Goal: Task Accomplishment & Management: Manage account settings

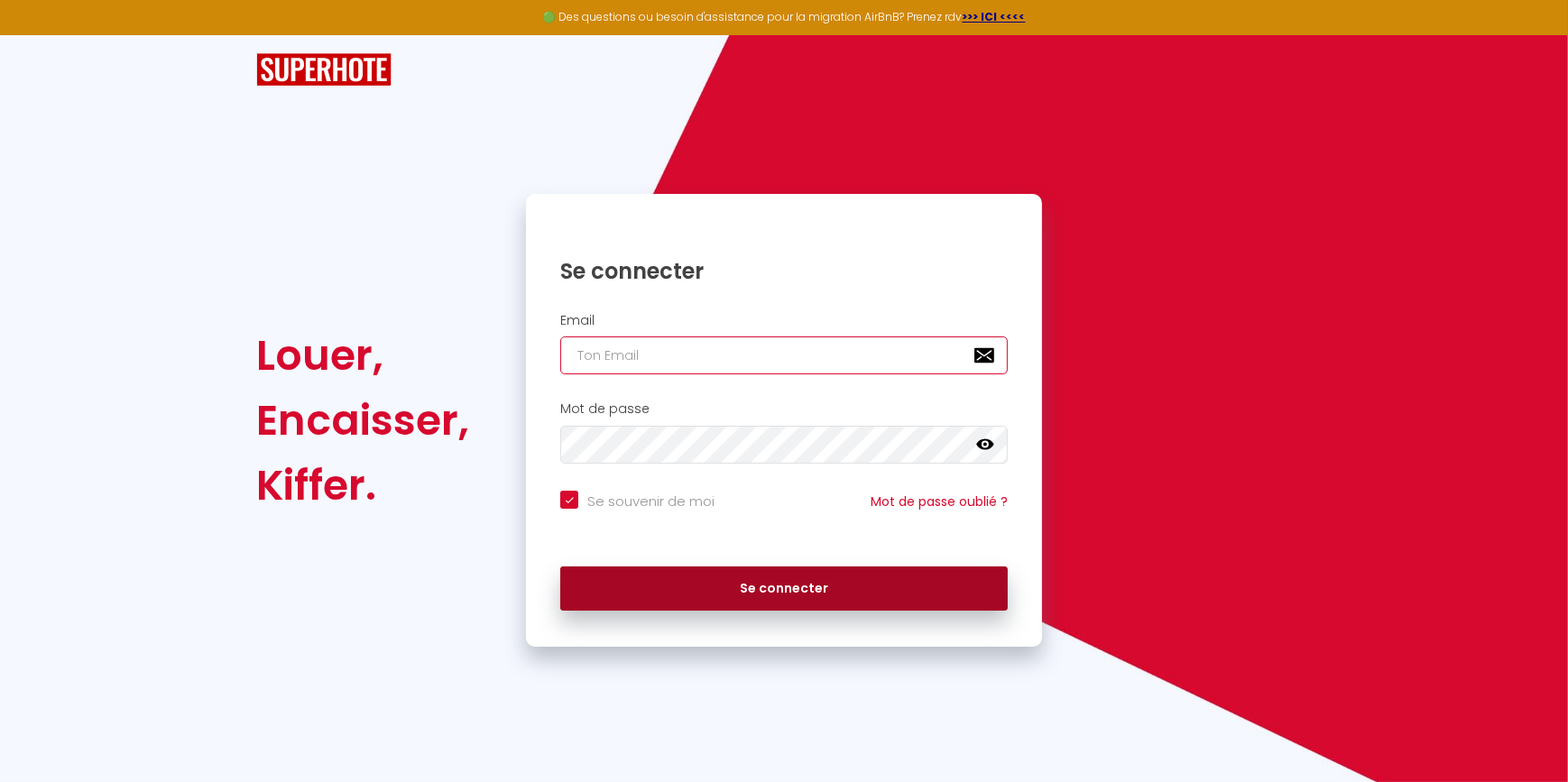
type input "[EMAIL_ADDRESS][DOMAIN_NAME]"
click at [696, 607] on button "Se connecter" at bounding box center [784, 589] width 448 height 45
checkbox input "true"
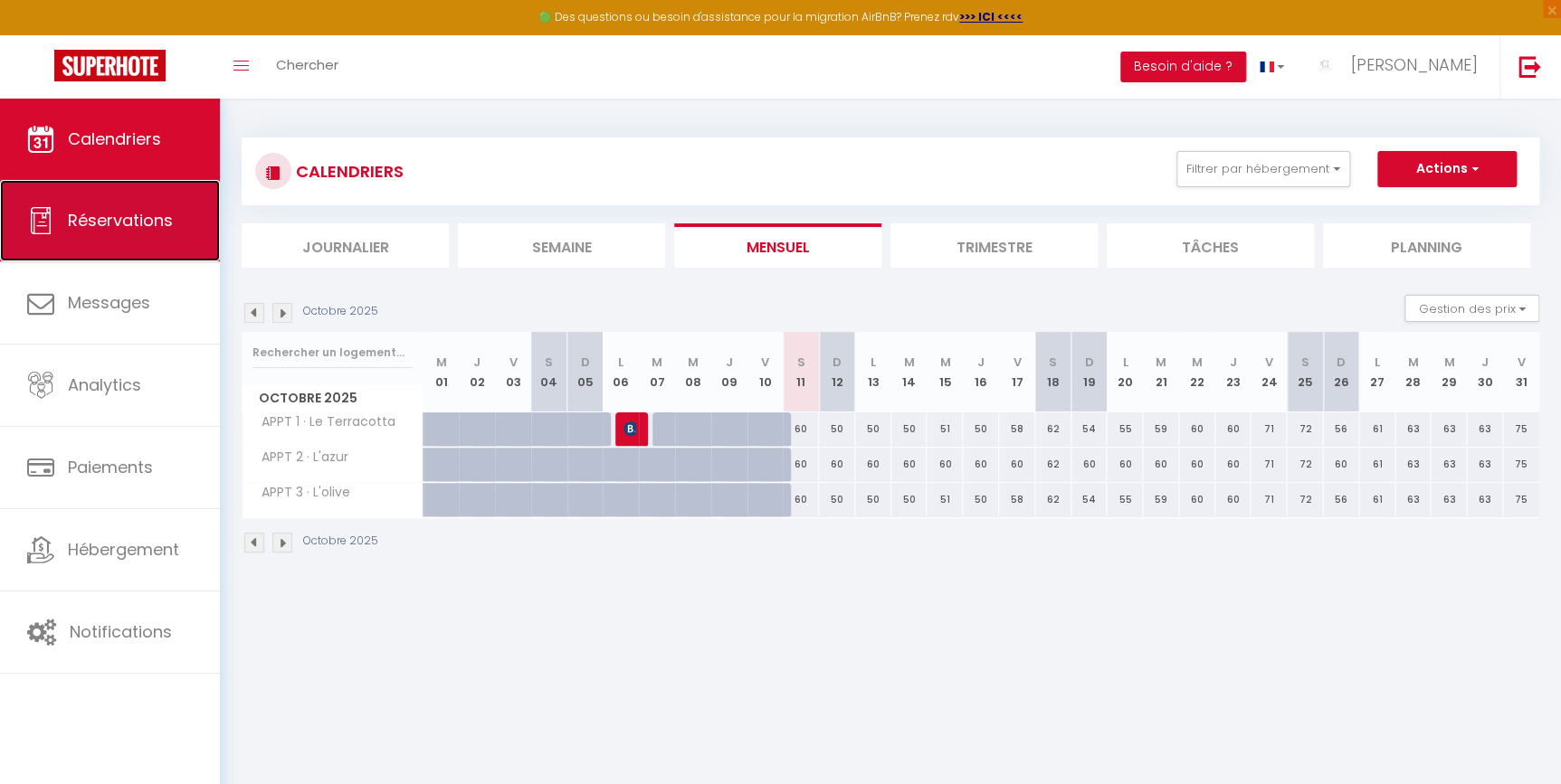
click at [58, 240] on link "Réservations" at bounding box center [109, 220] width 220 height 81
select select "not_cancelled"
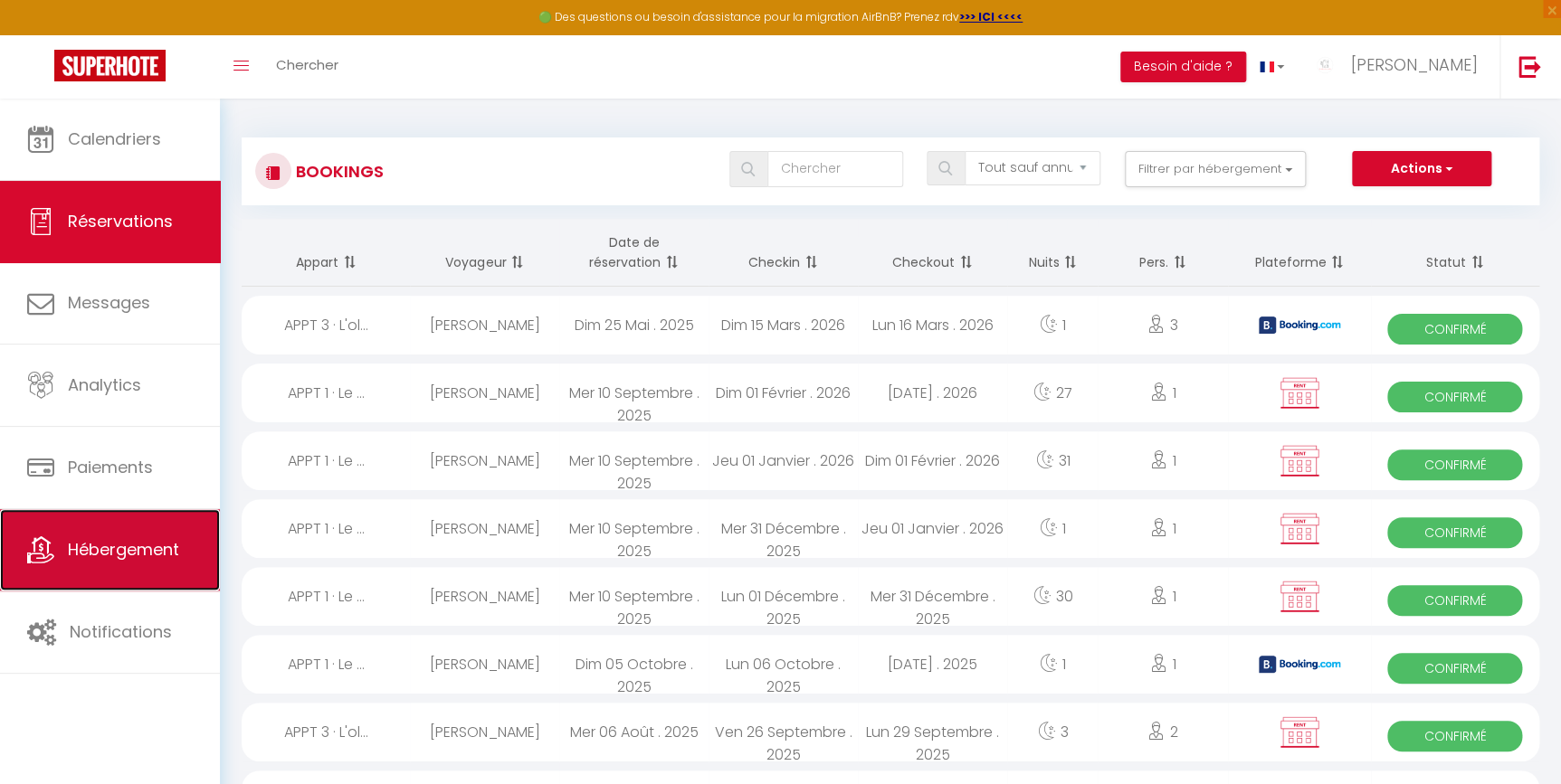
click at [122, 538] on span "Hébergement" at bounding box center [123, 549] width 111 height 22
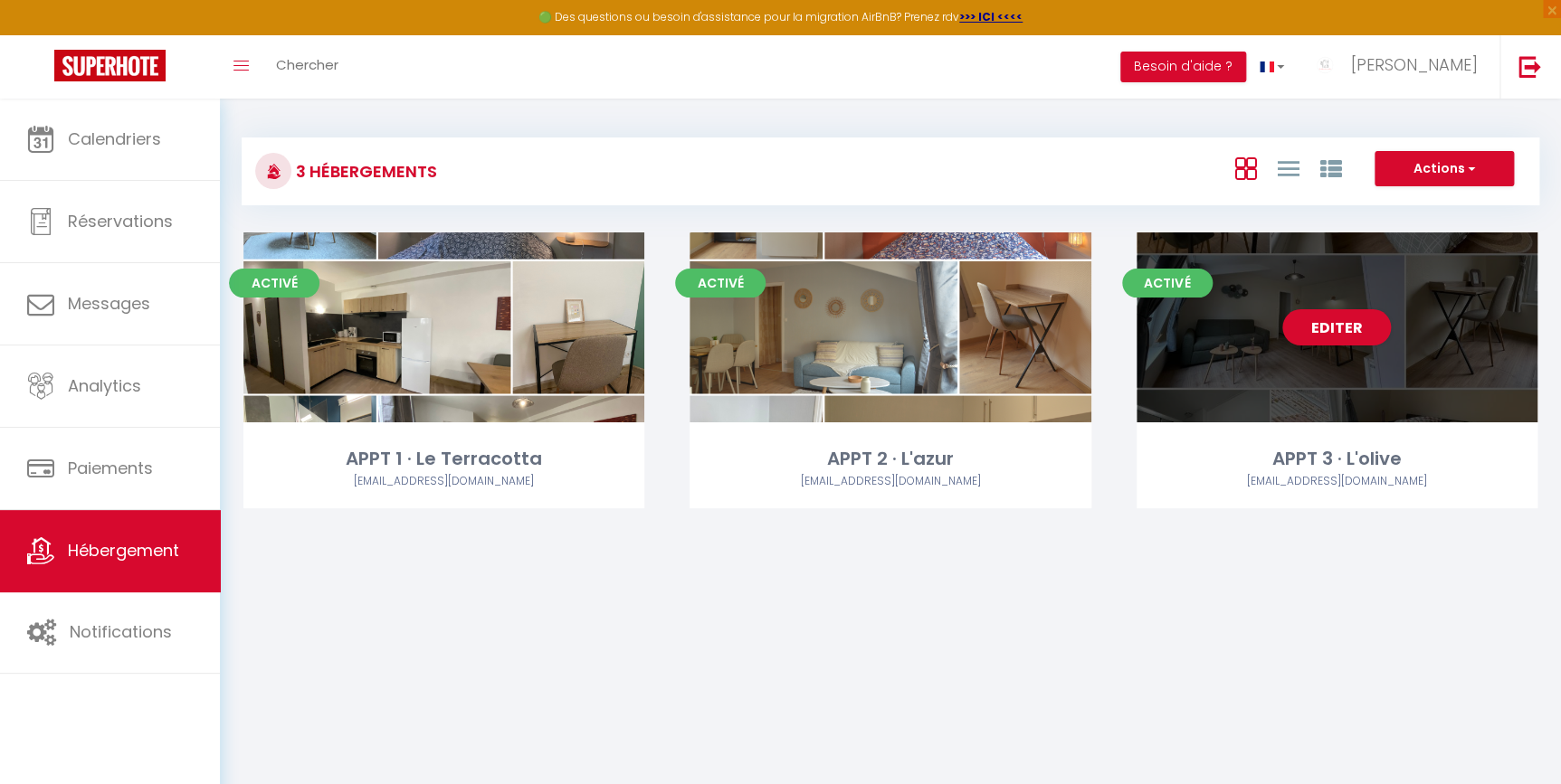
click at [1384, 389] on div "Editer" at bounding box center [1337, 327] width 401 height 190
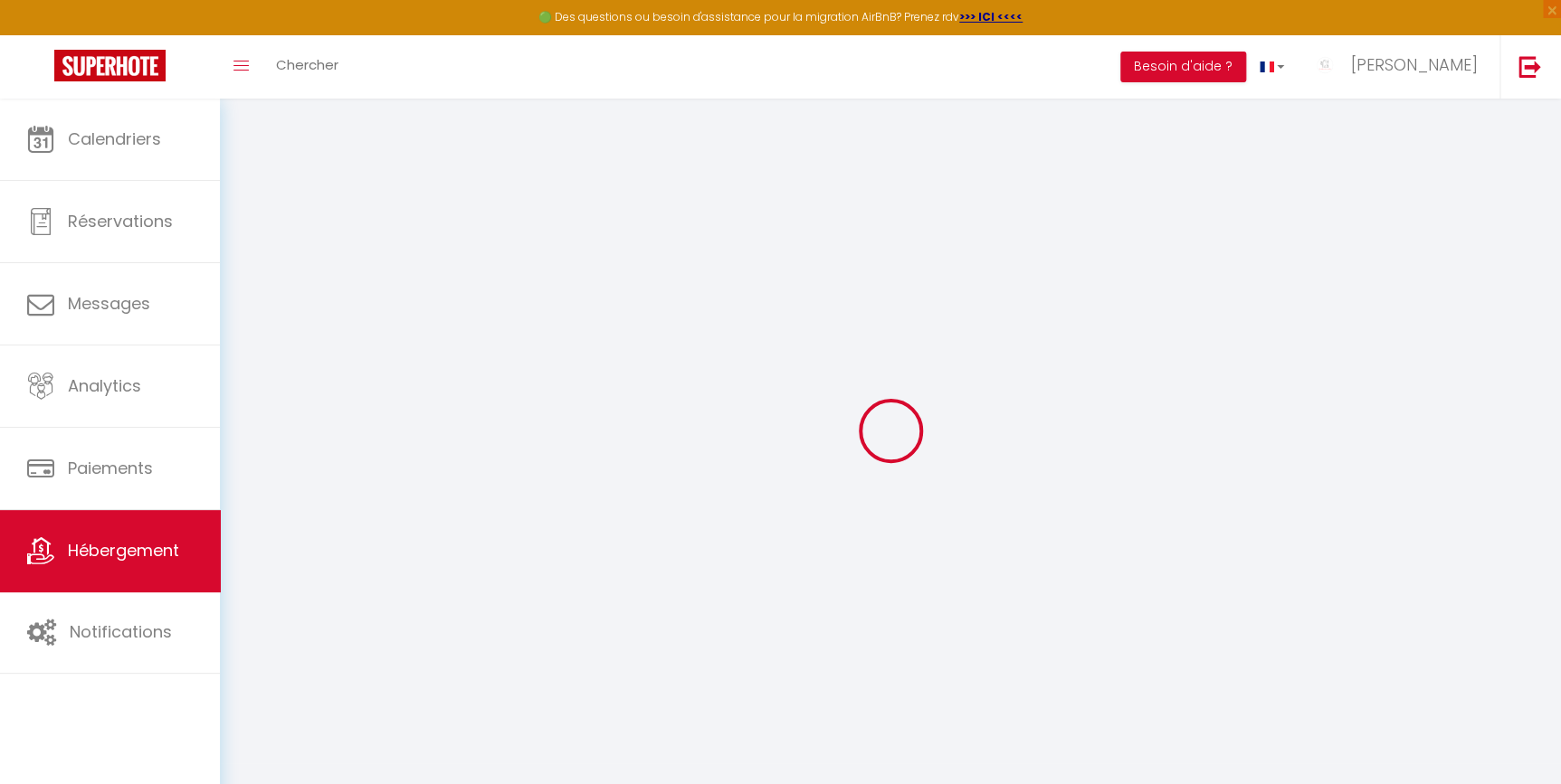
select select "8066-1376724750516795451"
select select "+ 22 %"
select select "+ 29 %"
select select "+ 2 %"
select select
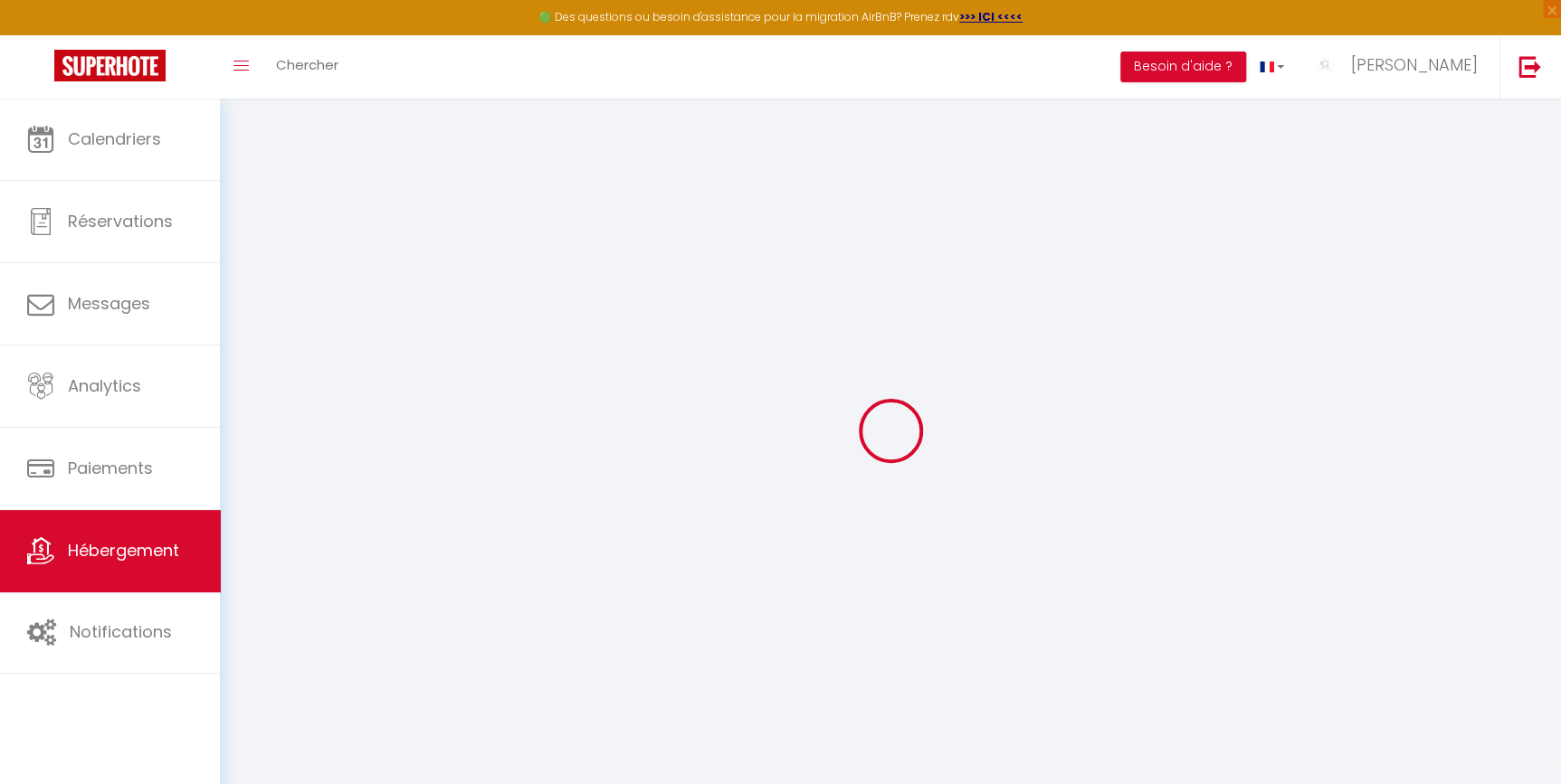
checkbox input "false"
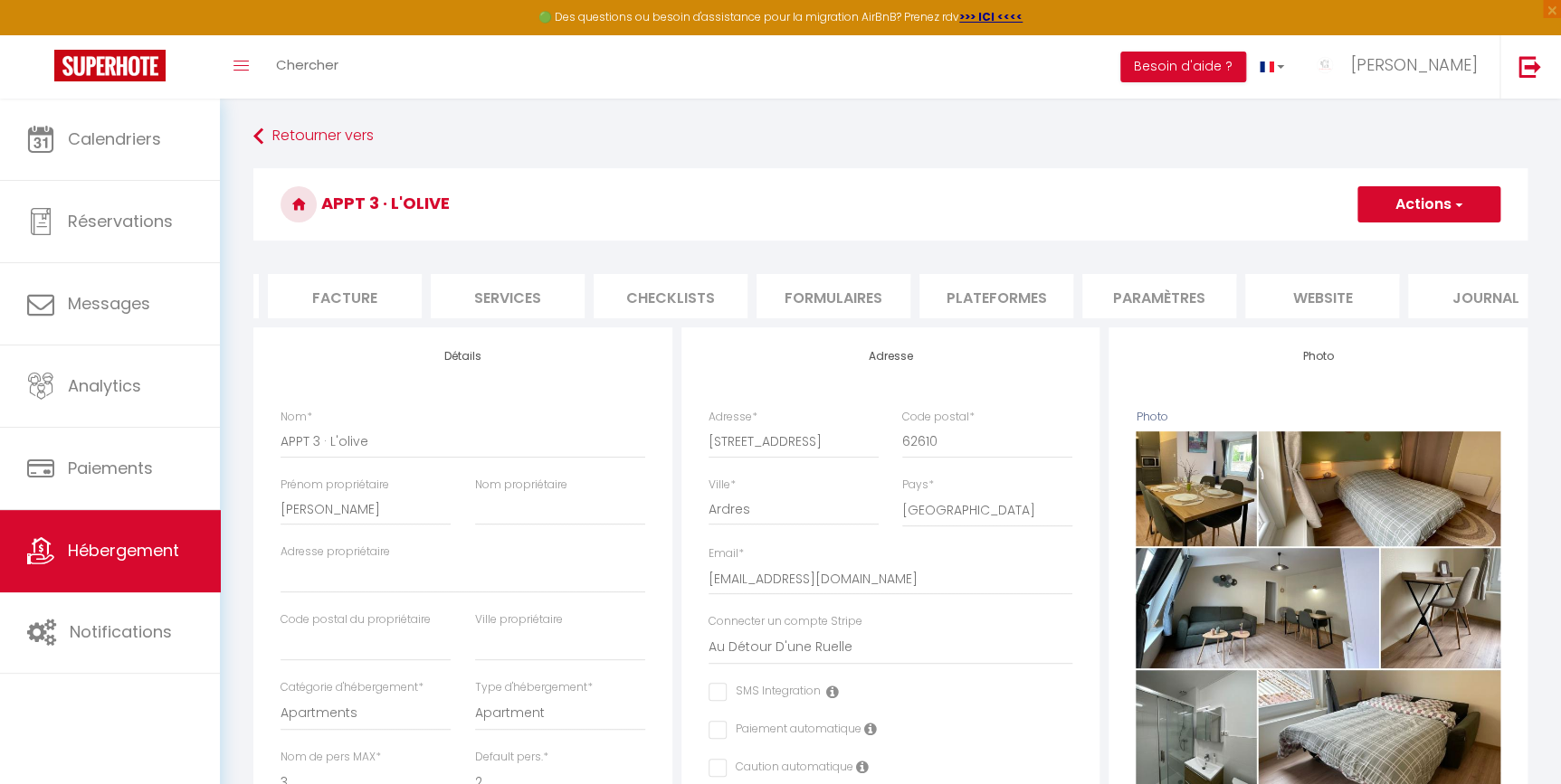
scroll to position [0, 355]
click at [1110, 316] on li "Paramètres" at bounding box center [1116, 296] width 153 height 44
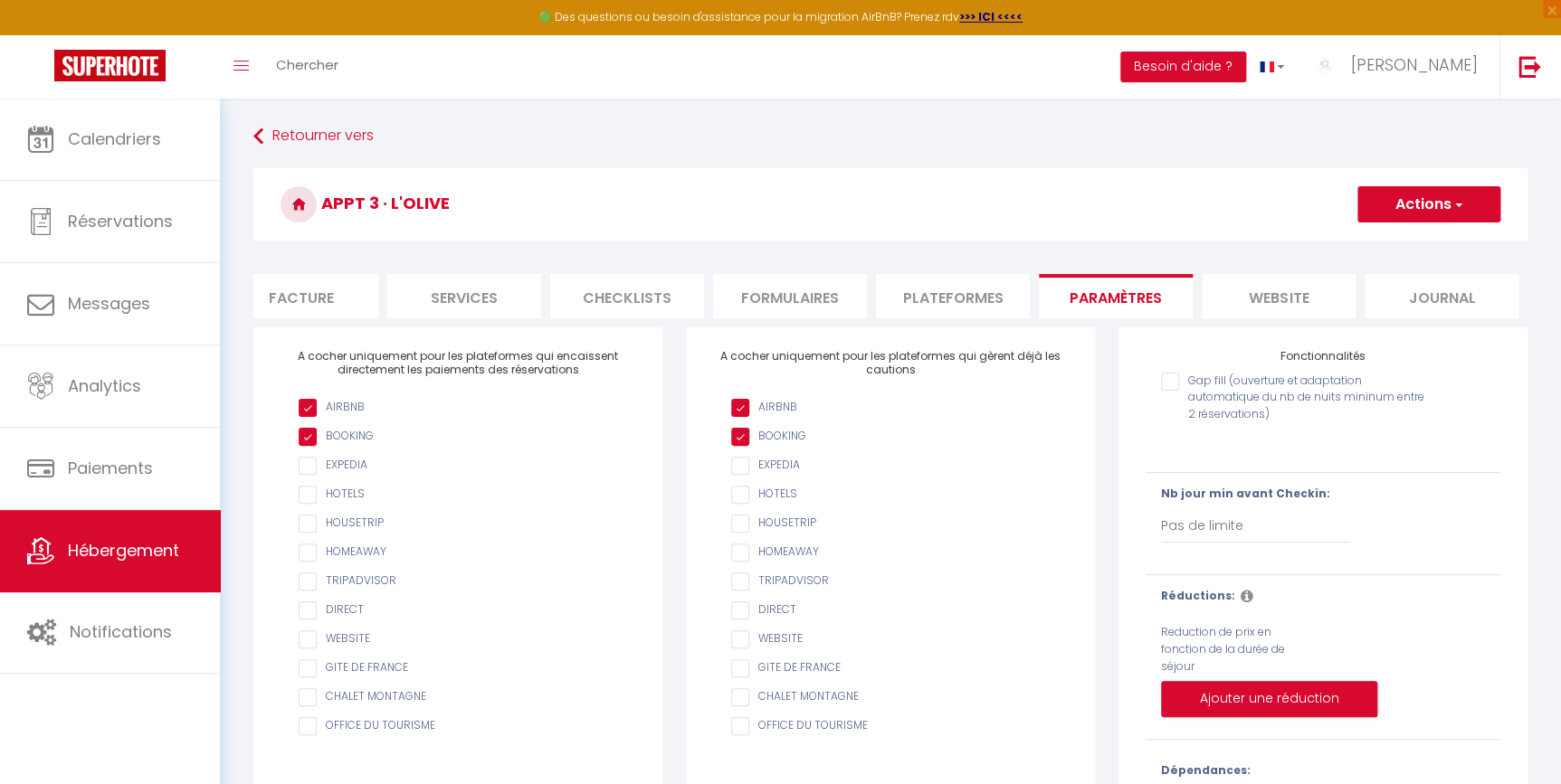
click at [980, 302] on li "Plateformes" at bounding box center [952, 296] width 153 height 44
select select
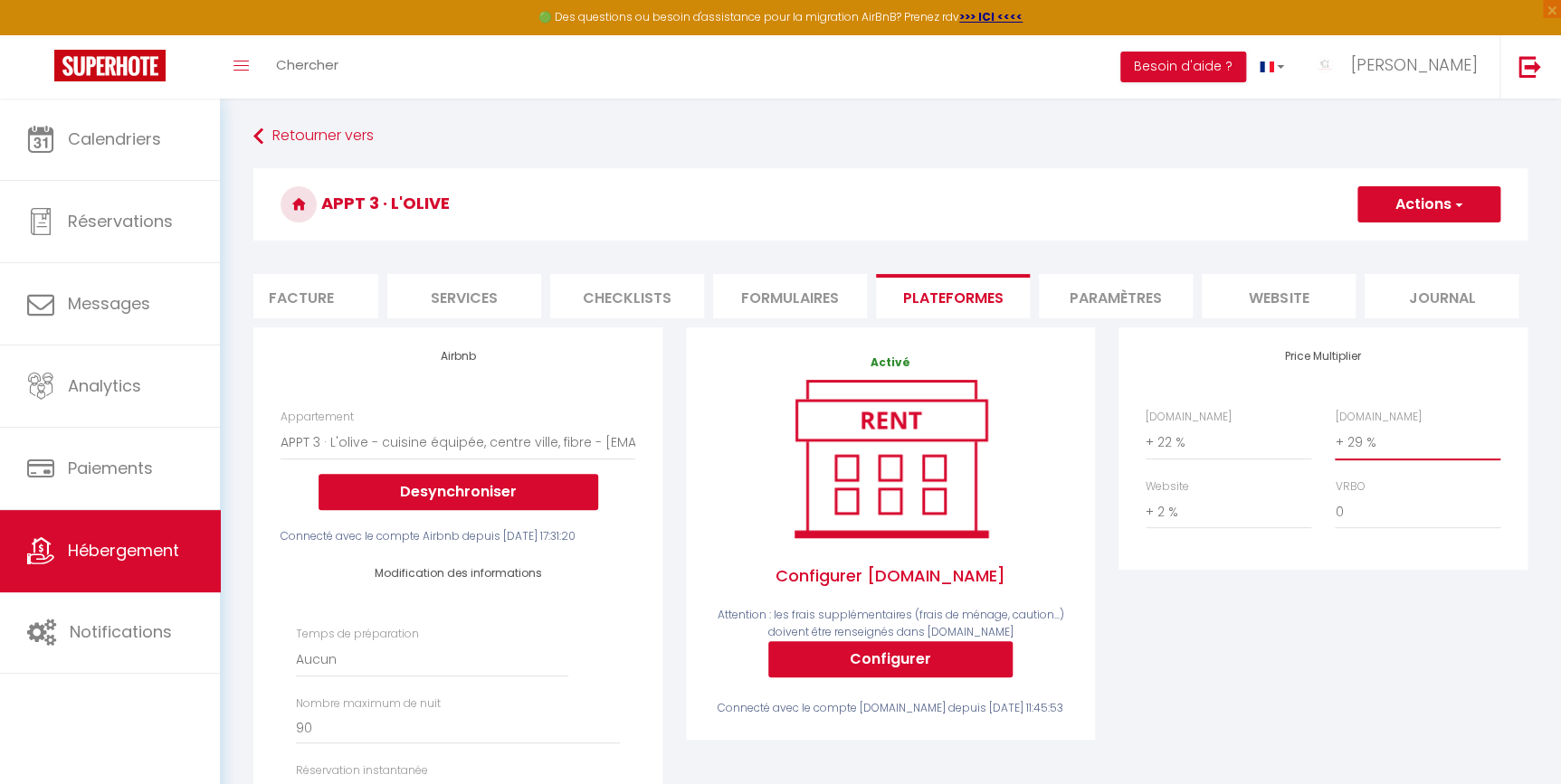
click at [1361, 449] on select "0 + 1 % + 2 % + 3 % + 4 % + 5 % + 6 % + 7 % + 8 % + 9 %" at bounding box center [1418, 441] width 166 height 34
select select "+ 23 %"
click at [1335, 436] on select "0 + 1 % + 2 % + 3 % + 4 % + 5 % + 6 % + 7 % + 8 % + 9 %" at bounding box center [1418, 441] width 166 height 34
select select
click at [1417, 456] on select "0 + 1 % + 2 % + 3 % + 4 % + 5 % + 6 % + 7 % + 8 % + 9 %" at bounding box center [1418, 441] width 166 height 34
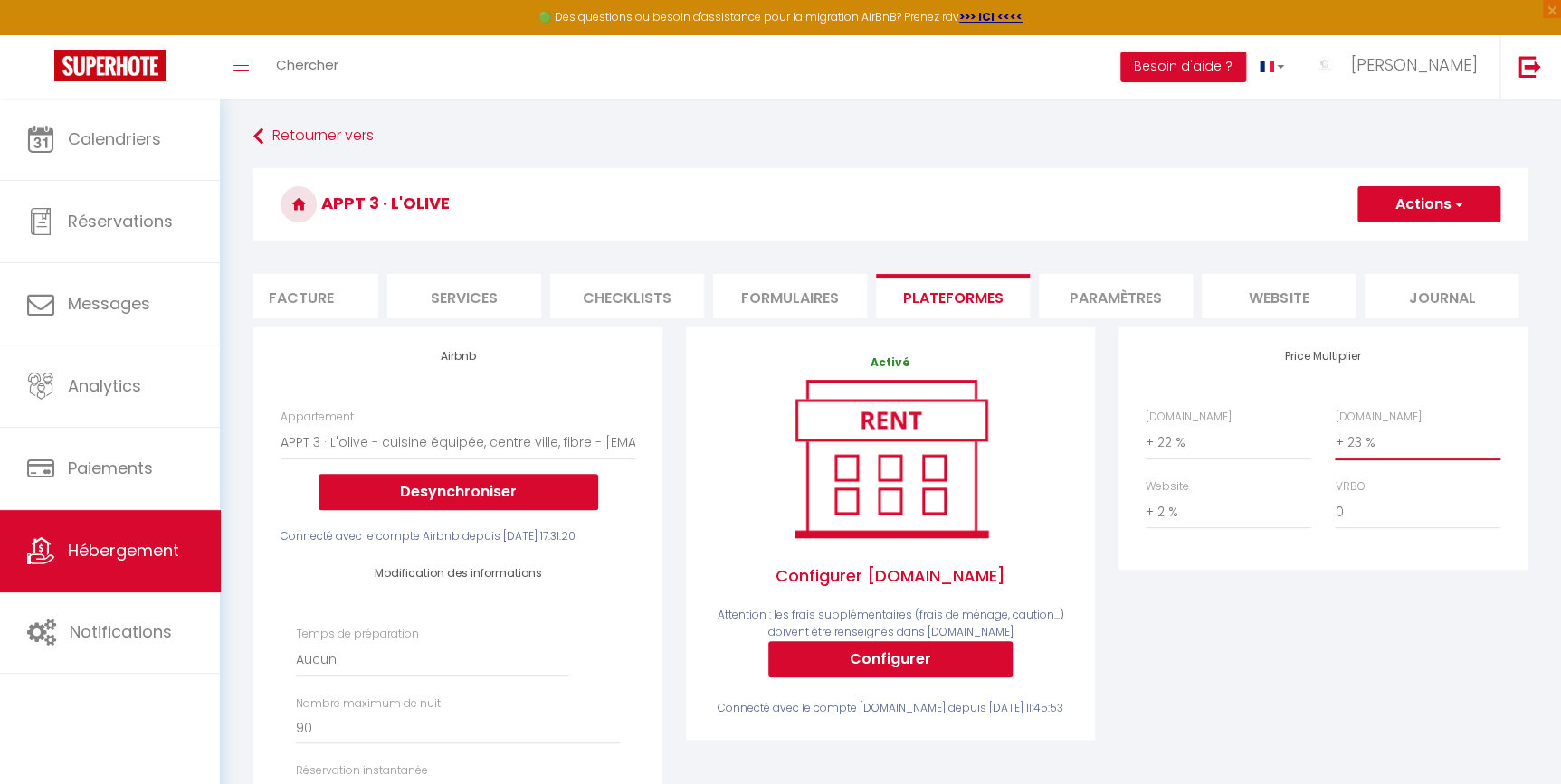
select select "+ 22 %"
click at [1335, 436] on select "0 + 1 % + 2 % + 3 % + 4 % + 5 % + 6 % + 7 % + 8 % + 9 %" at bounding box center [1418, 441] width 166 height 34
select select
click at [1384, 211] on button "Actions" at bounding box center [1429, 204] width 143 height 36
click at [1384, 248] on link "Enregistrer" at bounding box center [1428, 244] width 143 height 23
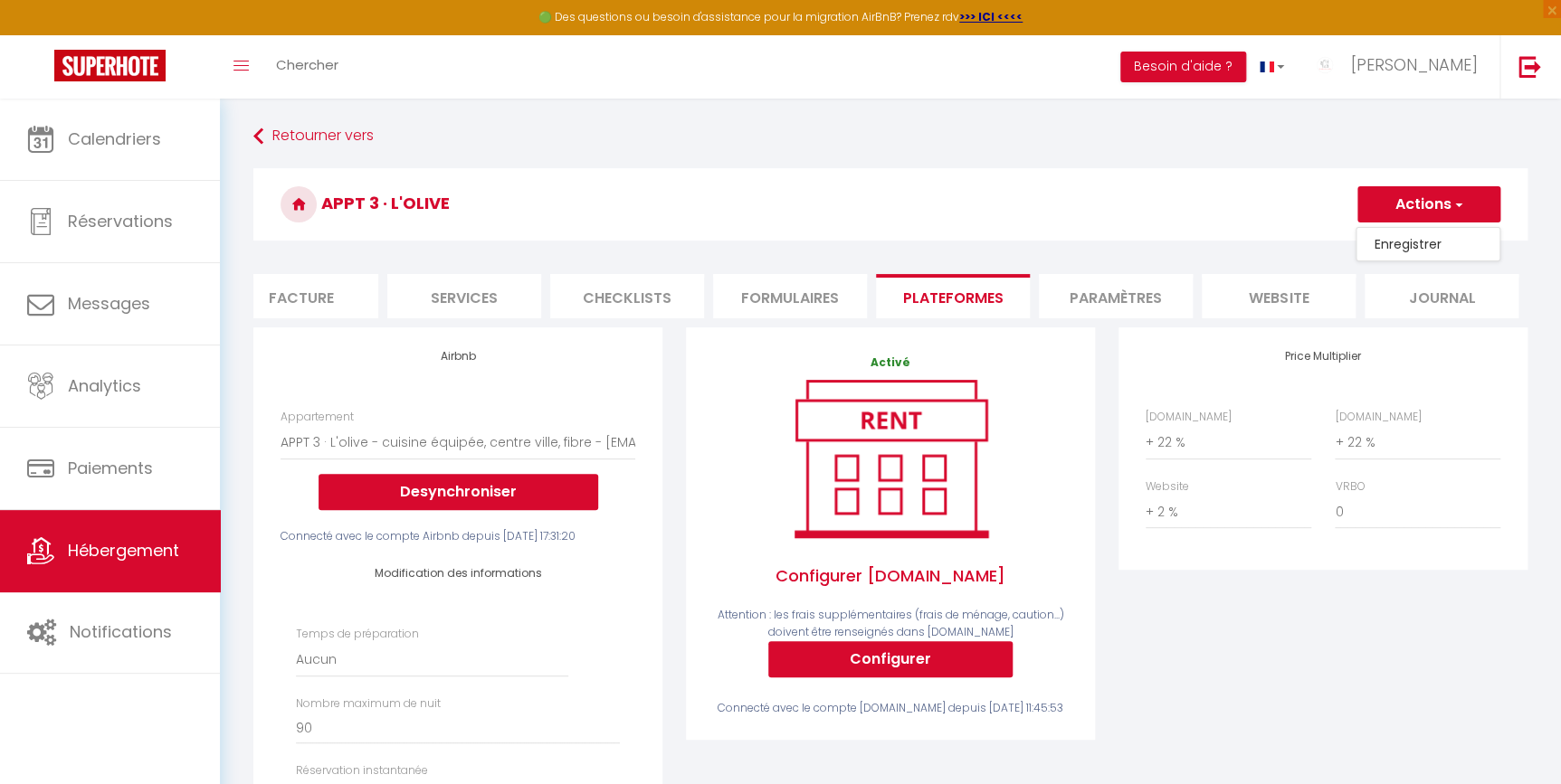
select select "EUR"
select select
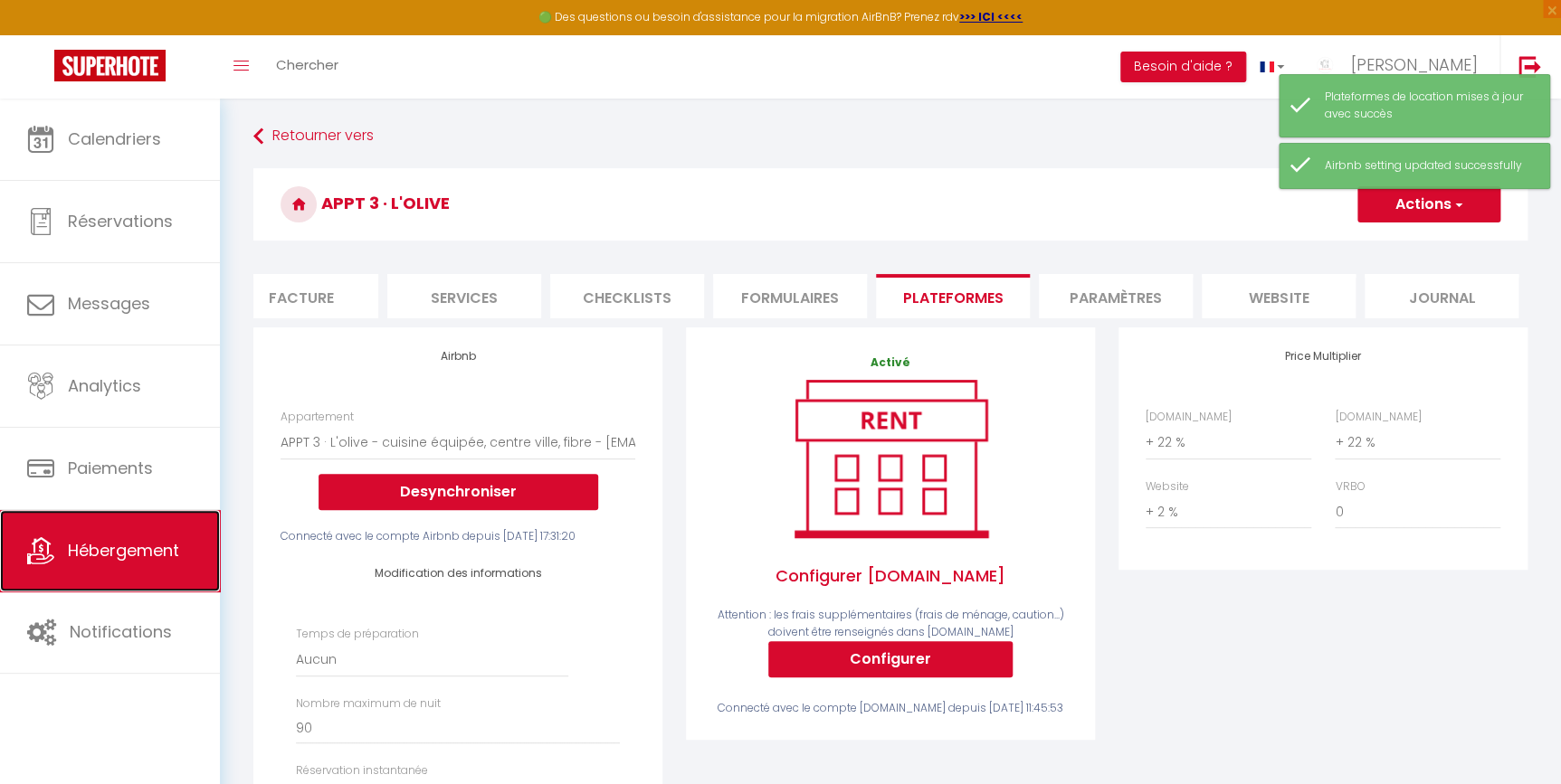
click at [90, 569] on link "Hébergement" at bounding box center [109, 551] width 220 height 81
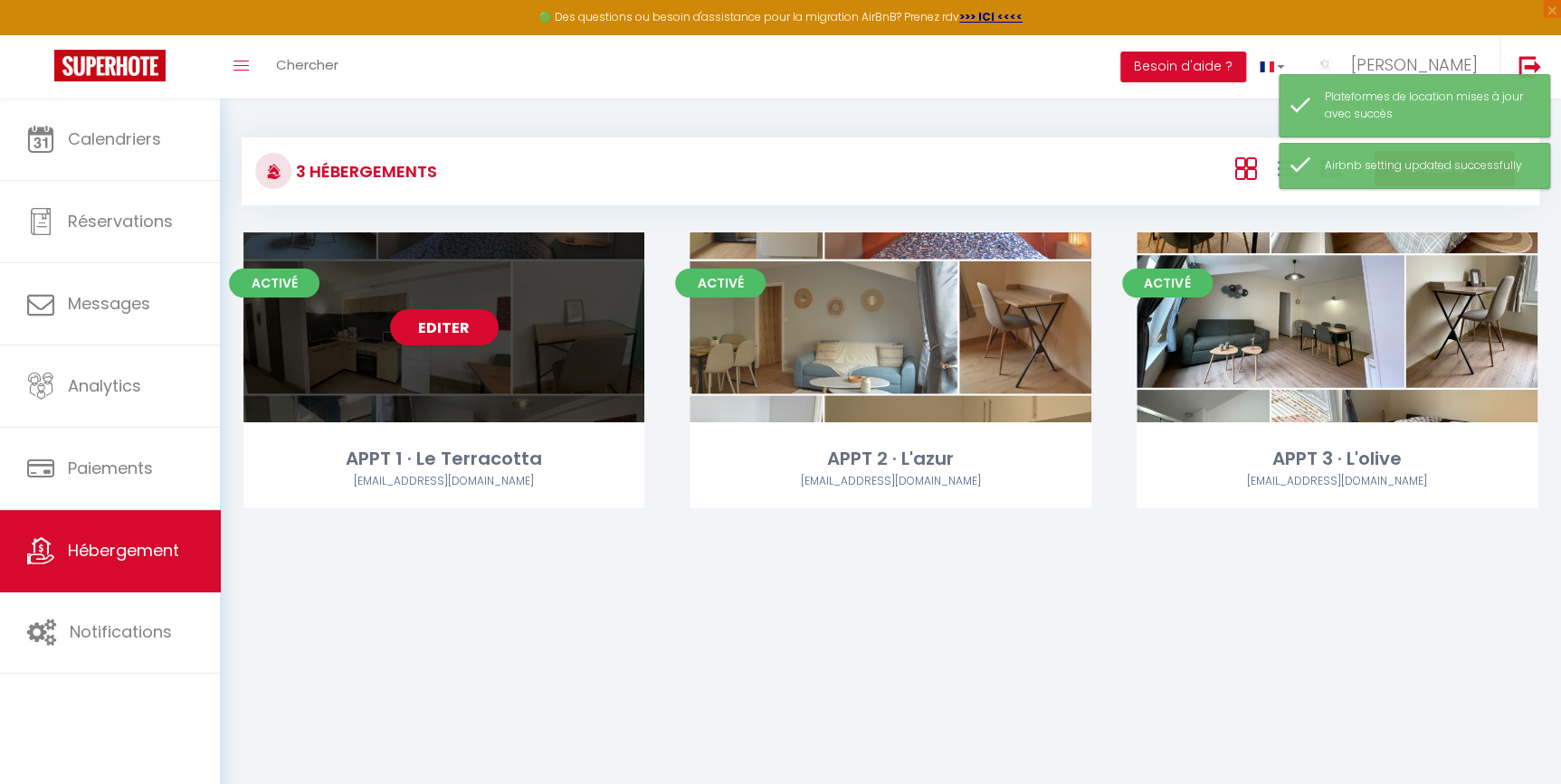
click at [561, 303] on div "Editer" at bounding box center [443, 327] width 401 height 190
click at [563, 314] on div "Editer" at bounding box center [443, 327] width 401 height 190
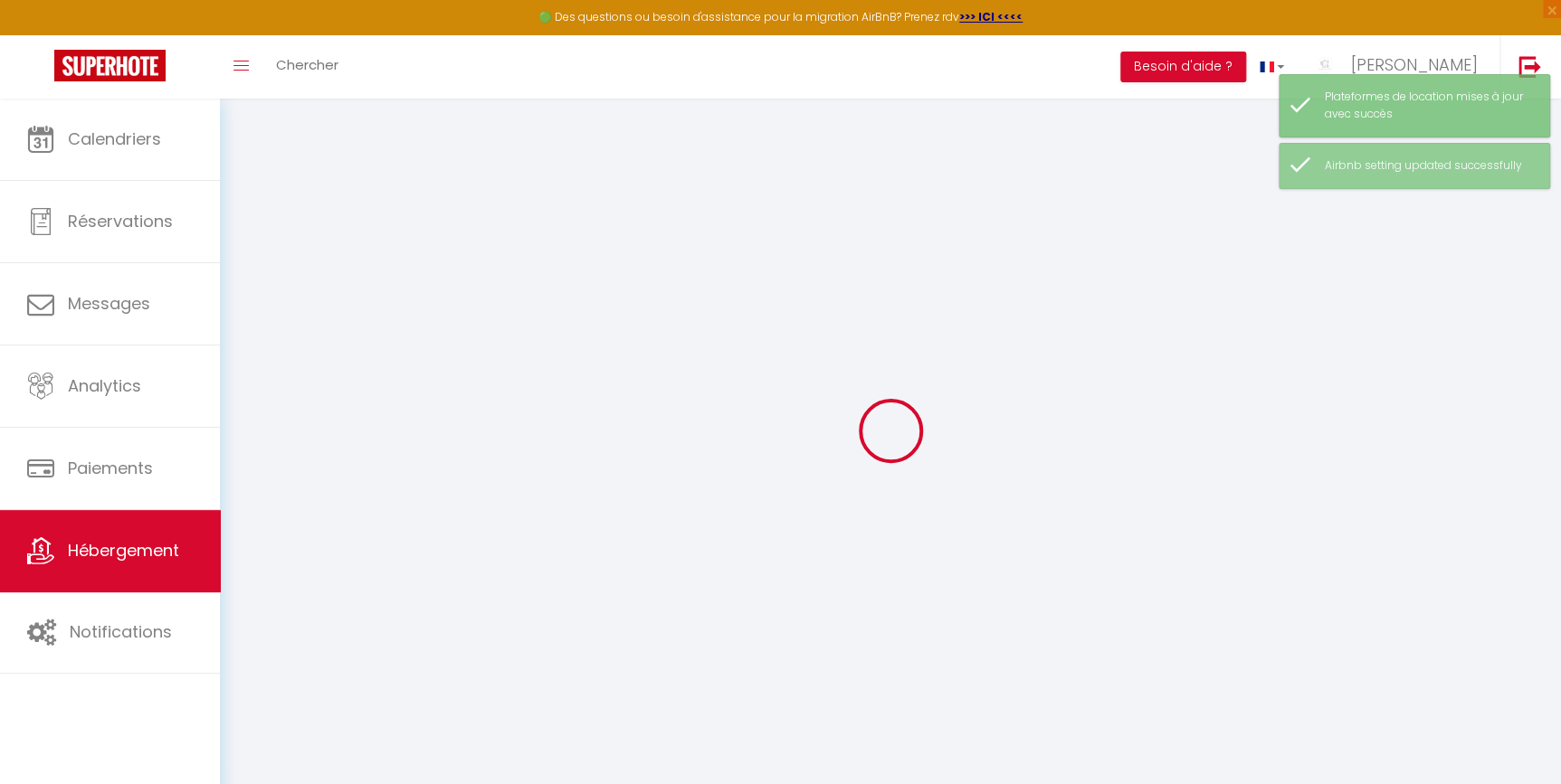
select select
checkbox input "false"
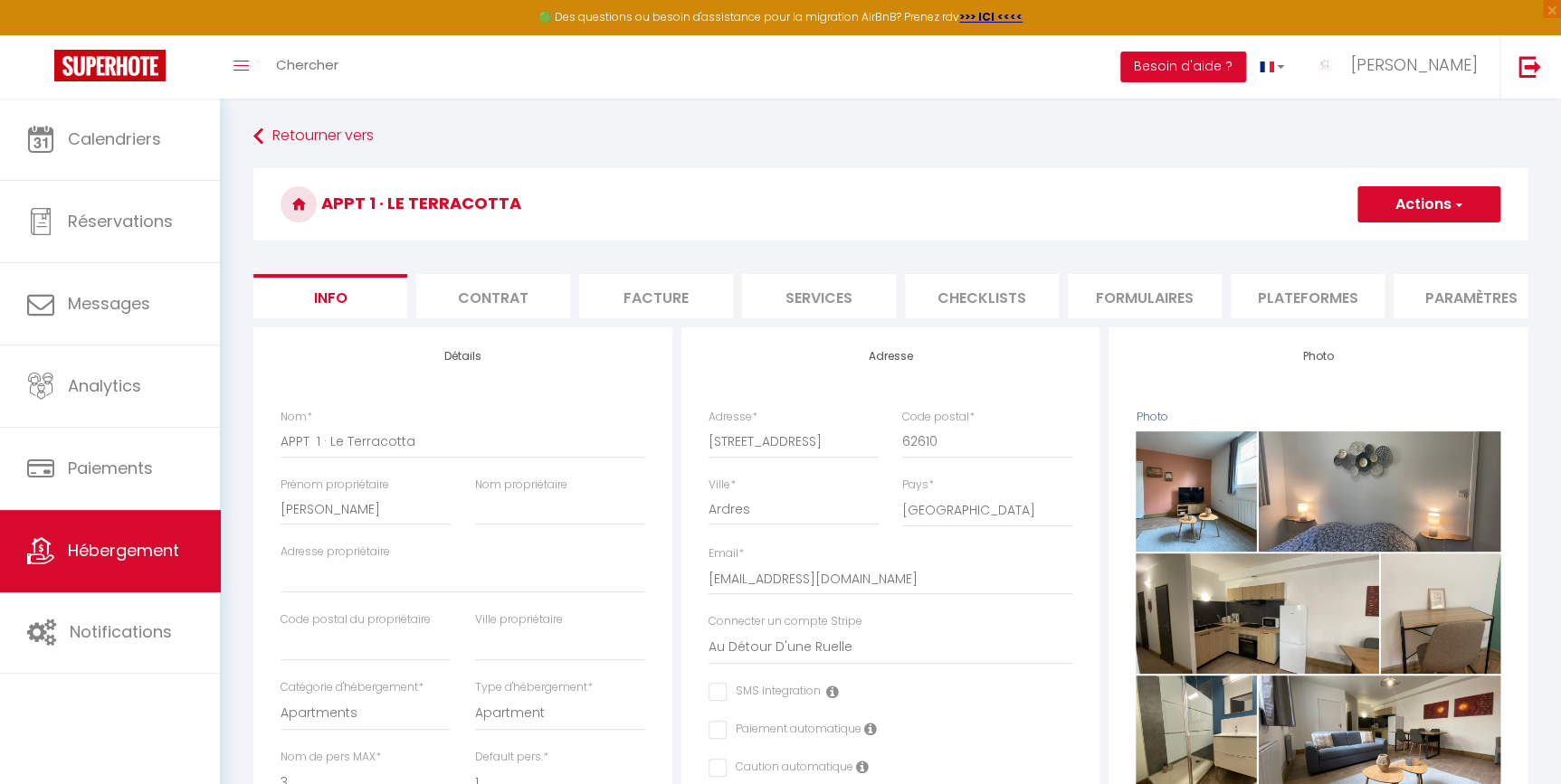
click at [1250, 290] on li "Plateformes" at bounding box center [1307, 296] width 153 height 44
select select
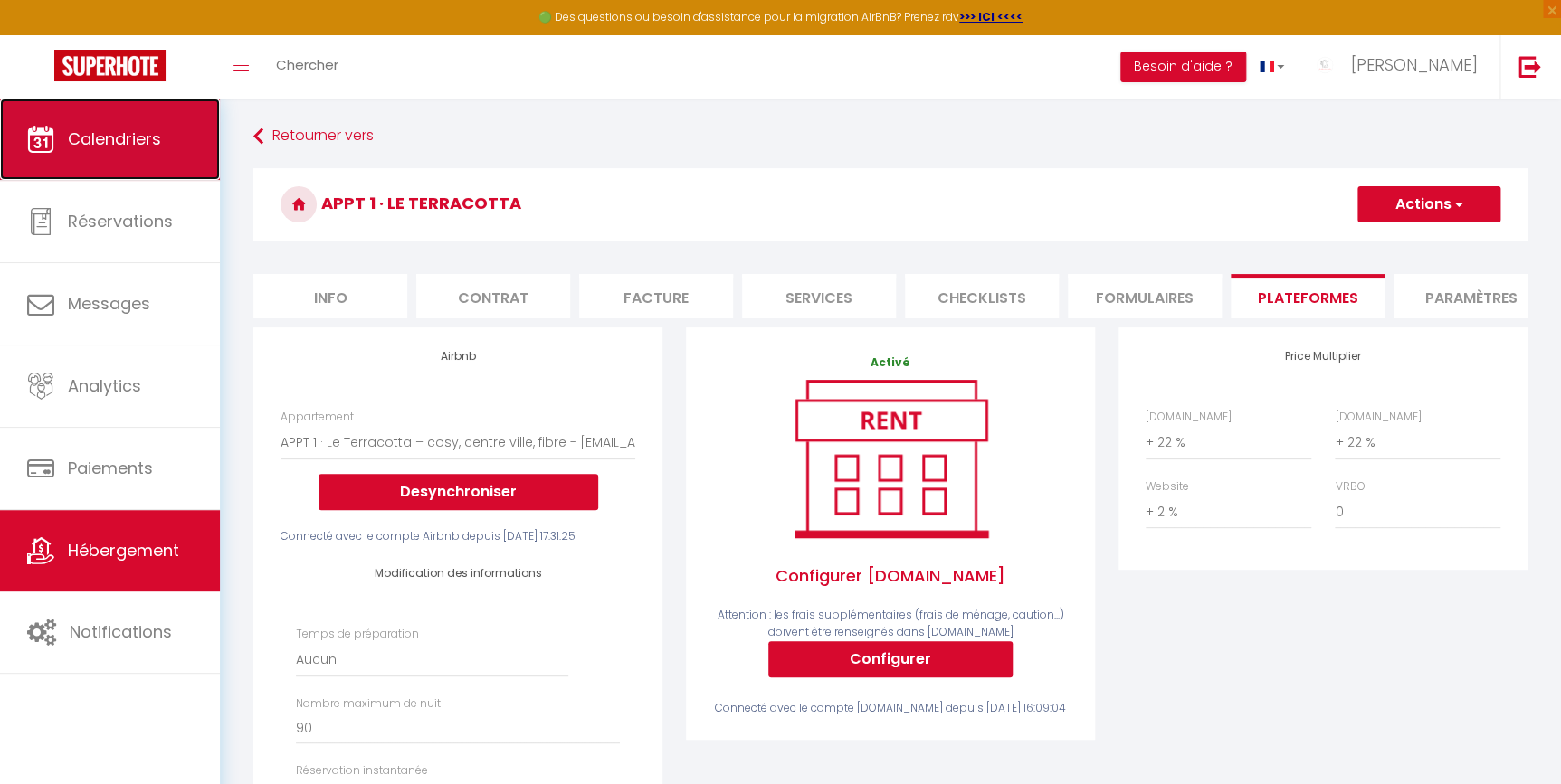
click at [62, 136] on link "Calendriers" at bounding box center [109, 139] width 220 height 81
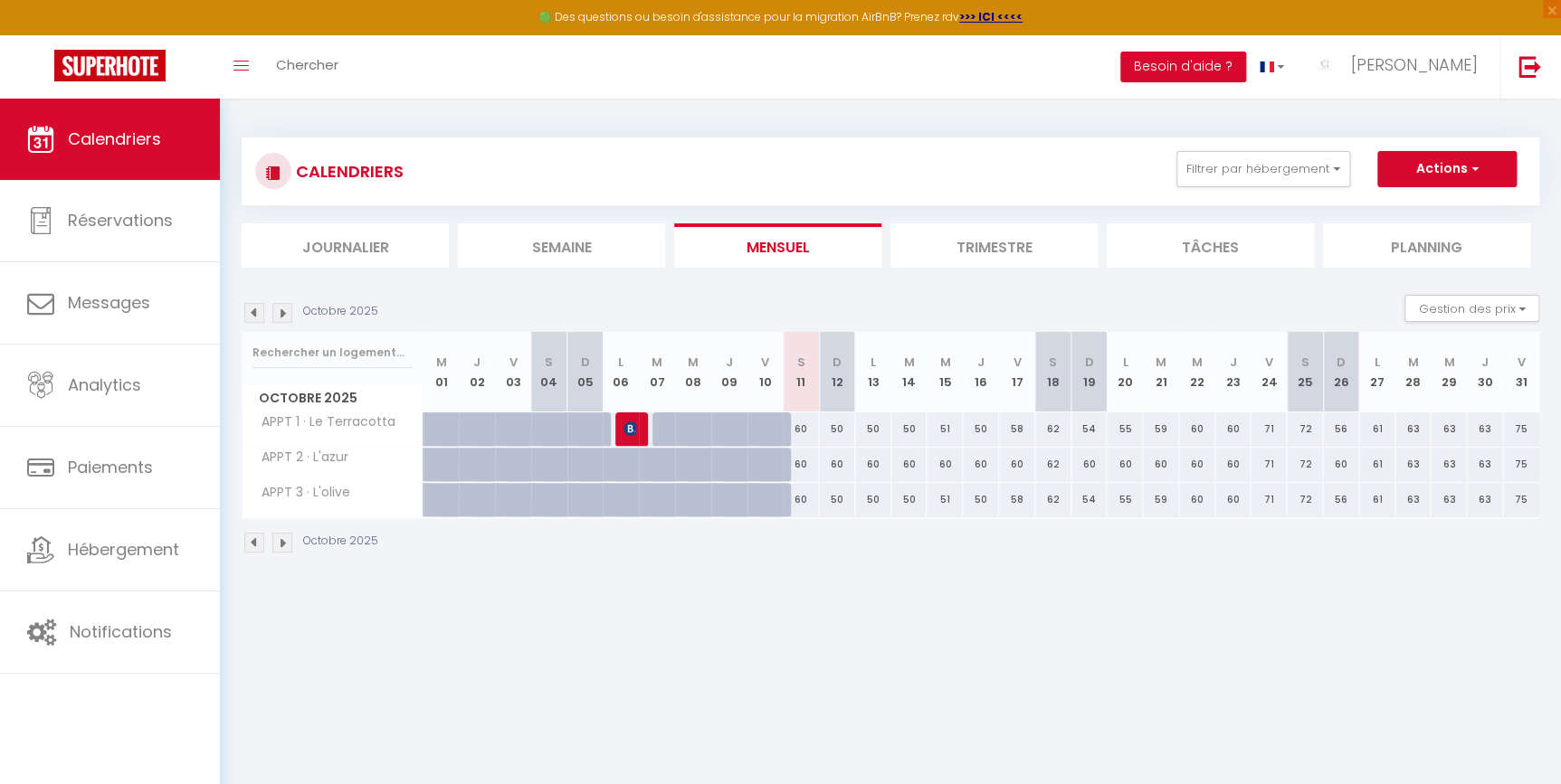
click at [898, 104] on div "CALENDRIERS Filtrer par hébergement Tous APPT 1 · Le Terracotta APPT 2 · L'azur…" at bounding box center [890, 346] width 1341 height 495
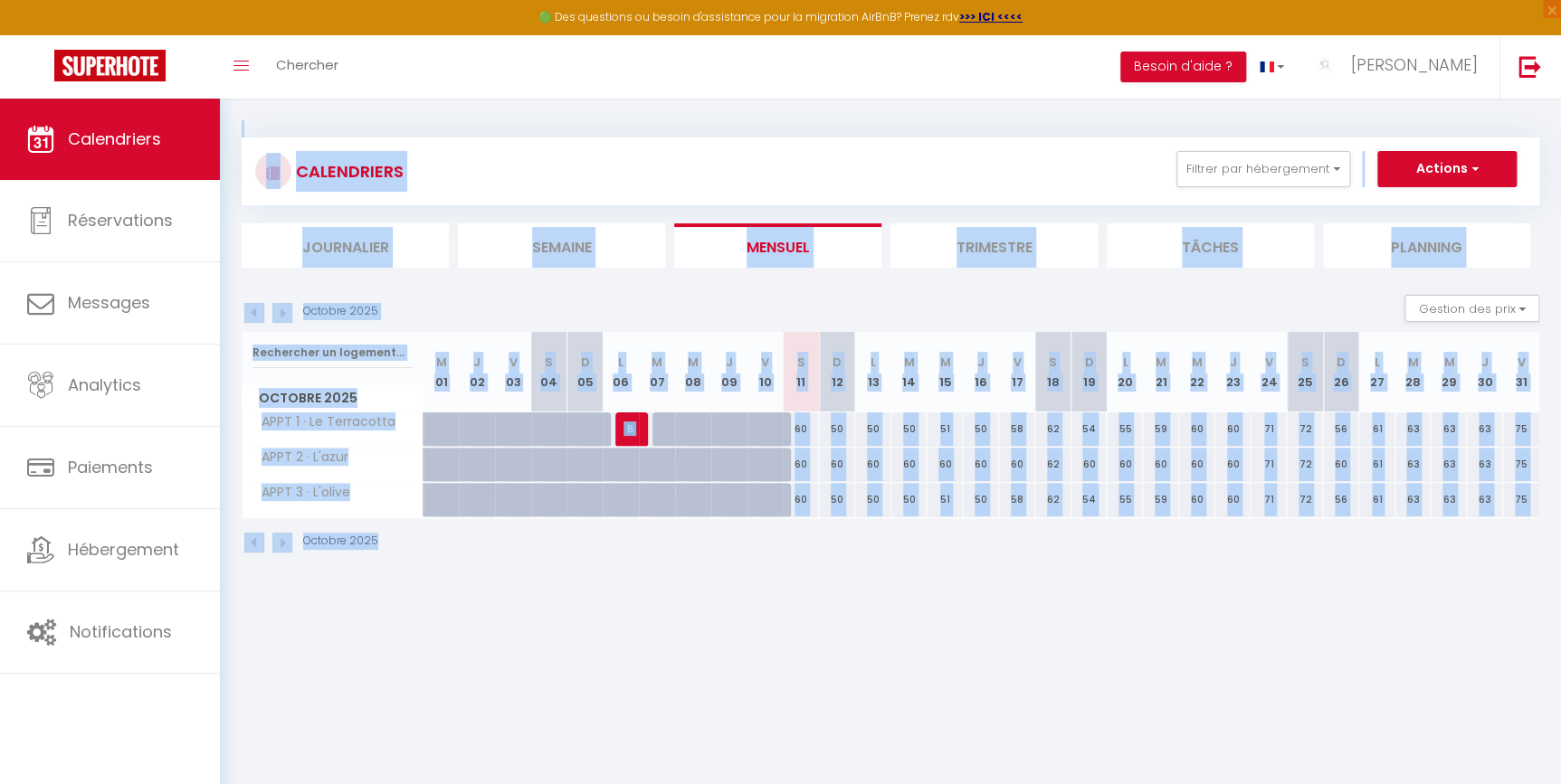
drag, startPoint x: 898, startPoint y: 104, endPoint x: 1329, endPoint y: 576, distance: 639.2
click at [1329, 576] on div "CALENDRIERS Filtrer par hébergement Tous APPT 1 · Le Terracotta APPT 2 · L'azur…" at bounding box center [890, 346] width 1341 height 495
drag, startPoint x: 1329, startPoint y: 576, endPoint x: 1245, endPoint y: 634, distance: 102.1
click at [1245, 634] on body "🟢 Des questions ou besoin d'assistance pour la migration AirBnB? Prenez rdv >>>…" at bounding box center [780, 490] width 1561 height 784
